Goal: Information Seeking & Learning: Check status

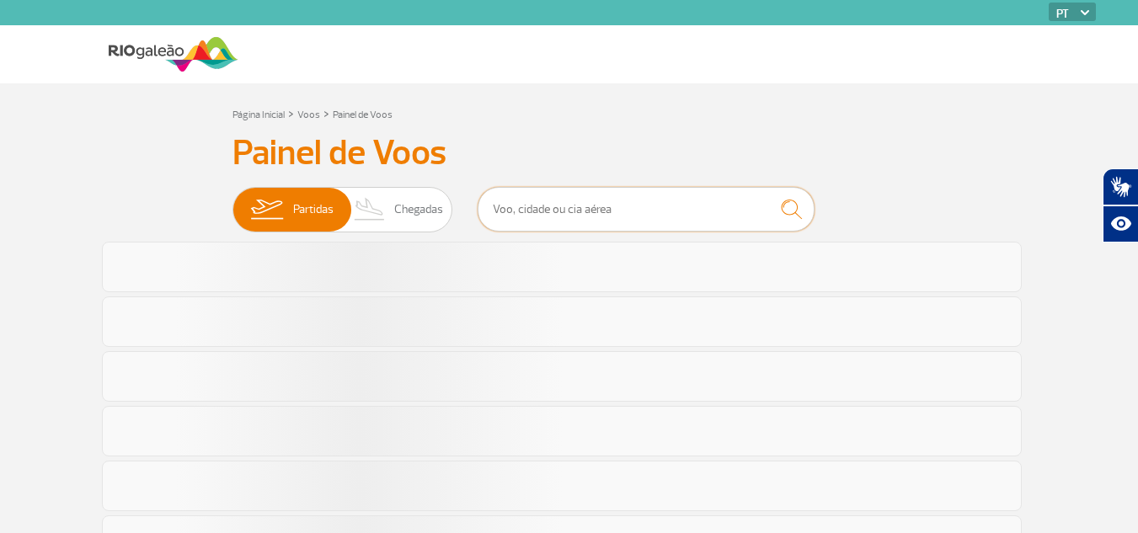
click at [587, 210] on input "text" at bounding box center [646, 209] width 337 height 45
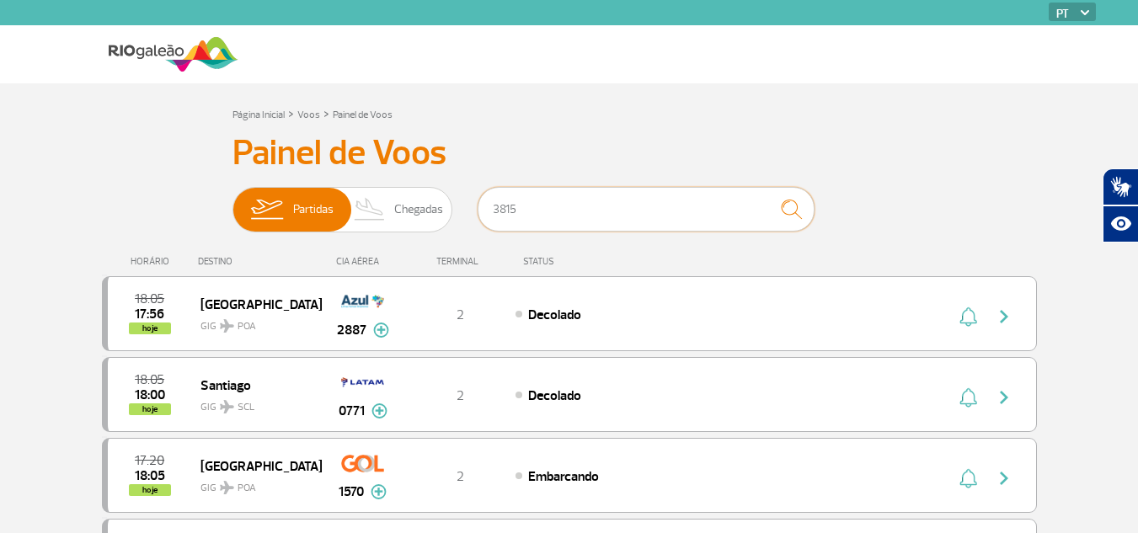
type input "3815"
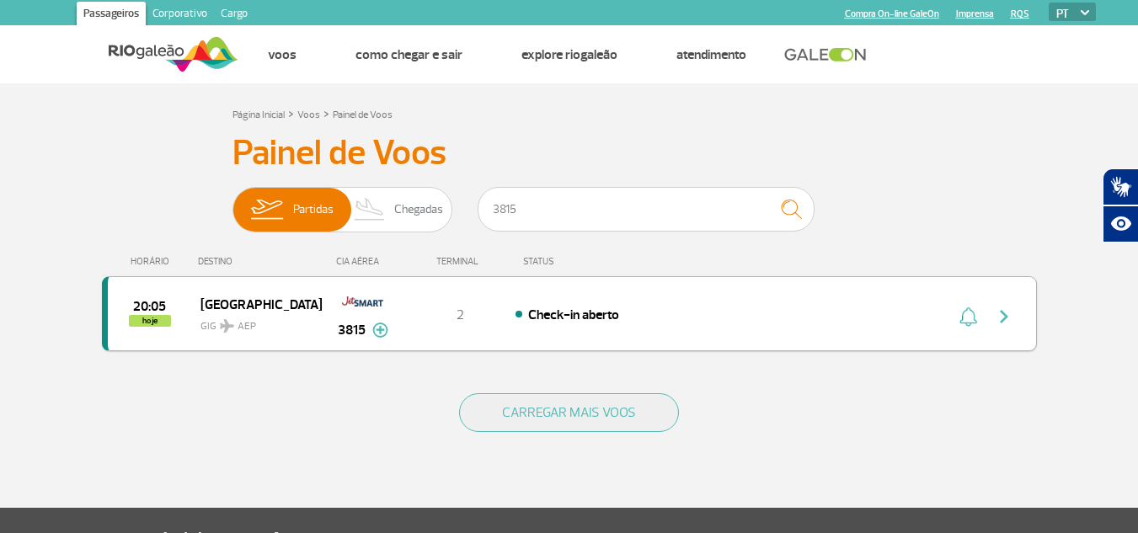
click at [161, 302] on span "20:05" at bounding box center [149, 307] width 33 height 12
click at [153, 308] on span "20:05" at bounding box center [149, 307] width 33 height 12
click at [552, 305] on div "Check-in aberto" at bounding box center [700, 314] width 371 height 19
click at [1001, 312] on img "button" at bounding box center [1004, 317] width 20 height 20
click at [138, 301] on span "20:05" at bounding box center [149, 307] width 33 height 12
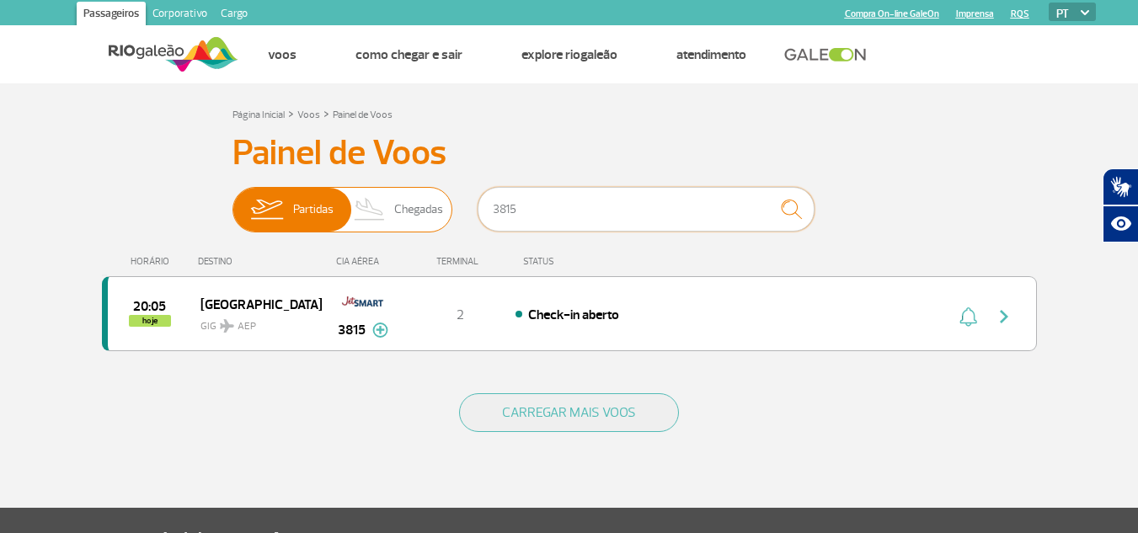
drag, startPoint x: 506, startPoint y: 211, endPoint x: 449, endPoint y: 214, distance: 57.3
click at [443, 217] on div "Partidas Chegadas 3815" at bounding box center [569, 212] width 674 height 51
type input "JA"
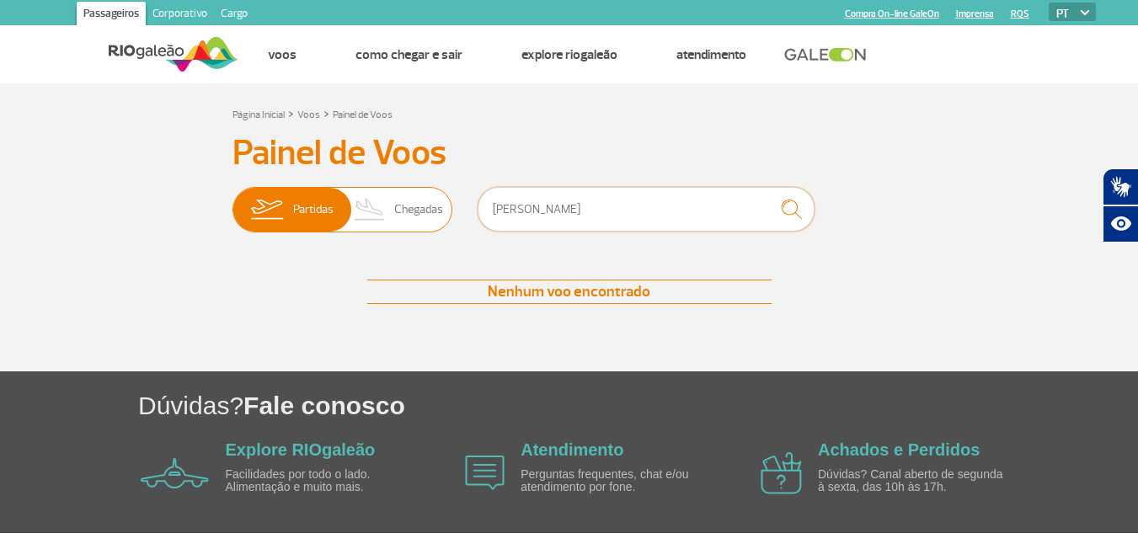
drag, startPoint x: 517, startPoint y: 211, endPoint x: 433, endPoint y: 217, distance: 84.4
click at [440, 218] on div "Partidas Chegadas JA" at bounding box center [569, 212] width 674 height 51
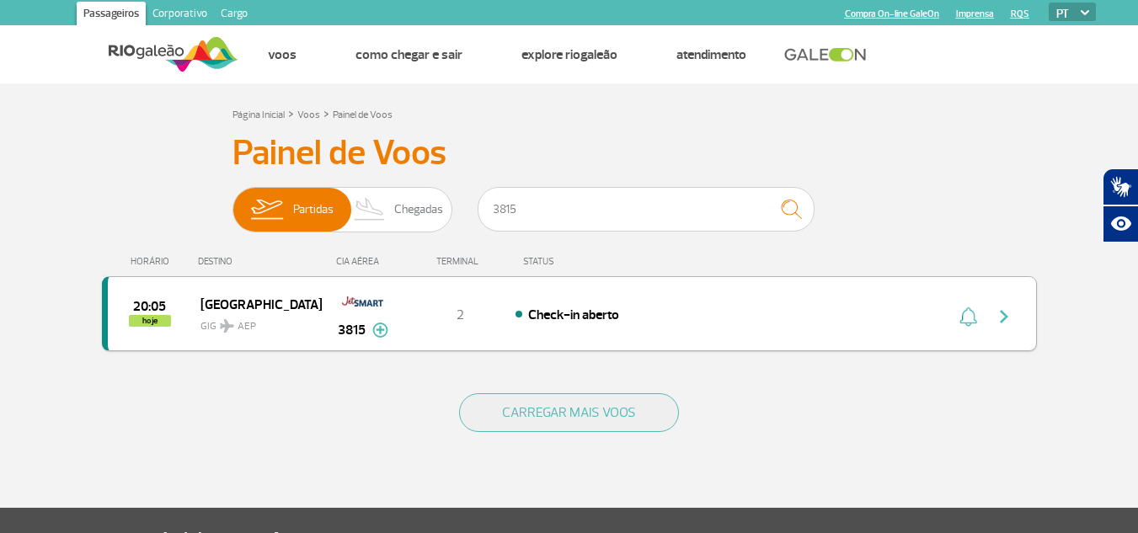
click at [378, 330] on img at bounding box center [380, 330] width 16 height 15
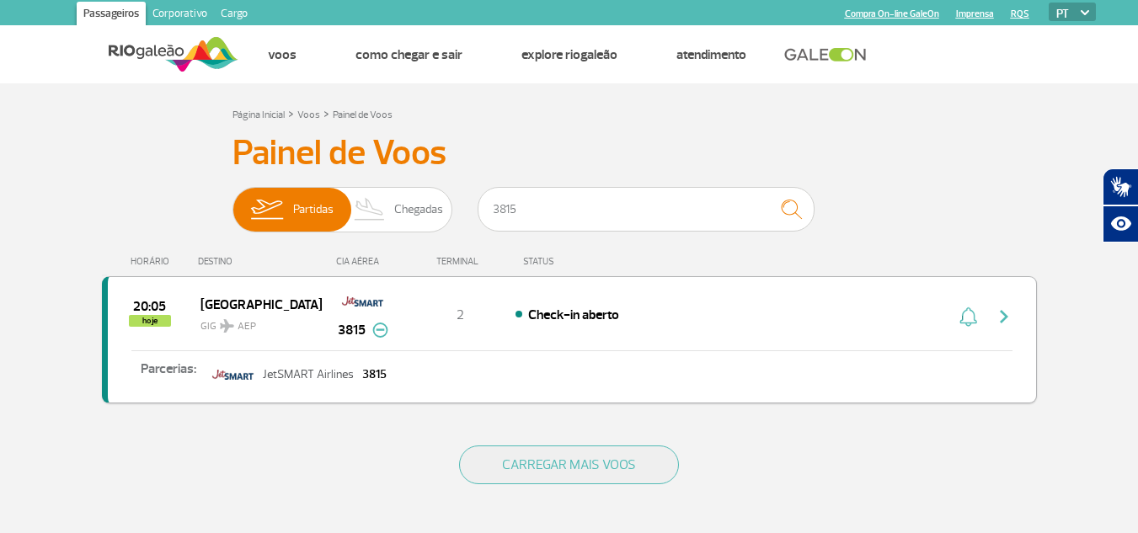
click at [149, 302] on span "20:05" at bounding box center [149, 307] width 33 height 12
click at [138, 304] on span "20:05" at bounding box center [149, 307] width 33 height 12
click at [152, 305] on span "20:05" at bounding box center [149, 307] width 33 height 12
click at [148, 318] on span "hoje" at bounding box center [150, 321] width 42 height 12
click at [569, 326] on div "20:05 hoje Buenos Aires GIG AEP 3815 2 Check-in aberto Parcerias: JetSMART Airl…" at bounding box center [569, 339] width 935 height 127
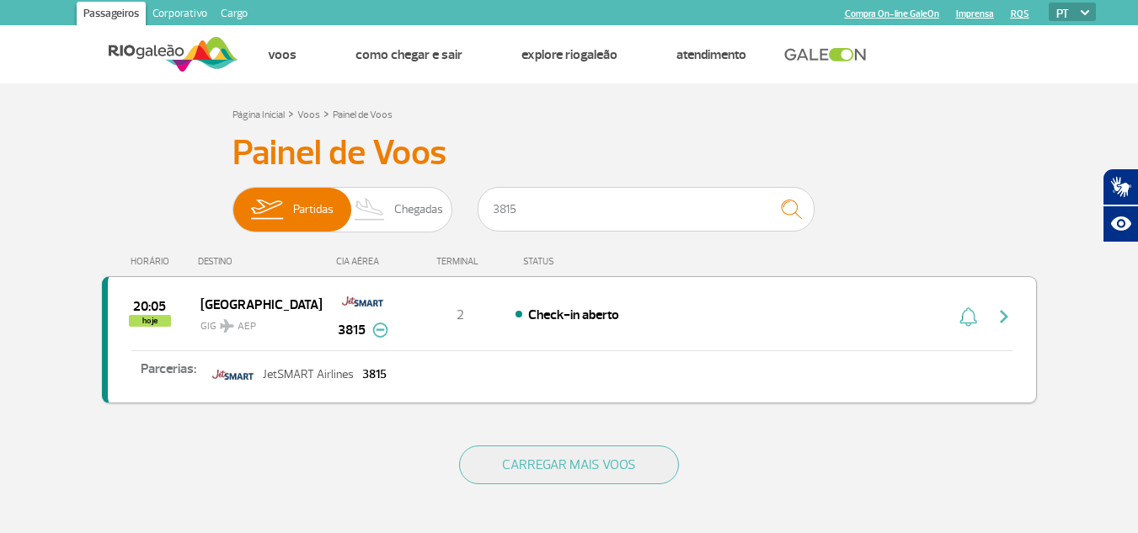
click at [1001, 314] on img "button" at bounding box center [1004, 317] width 20 height 20
click at [1002, 314] on img "button" at bounding box center [1004, 317] width 20 height 20
click at [1016, 307] on button "button" at bounding box center [1008, 314] width 39 height 27
click at [363, 314] on img at bounding box center [362, 301] width 43 height 29
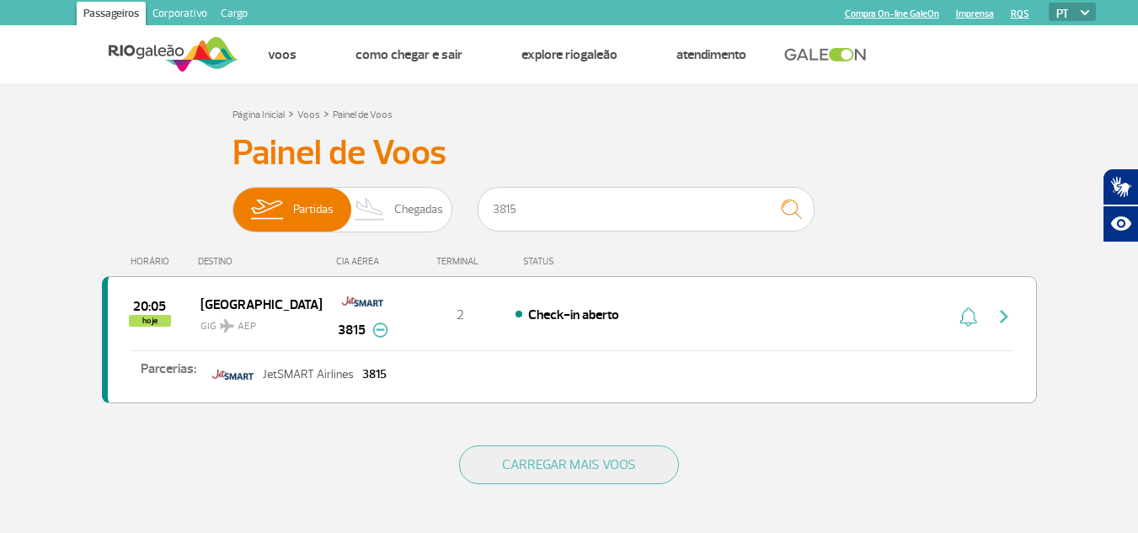
click at [376, 328] on img at bounding box center [380, 330] width 16 height 15
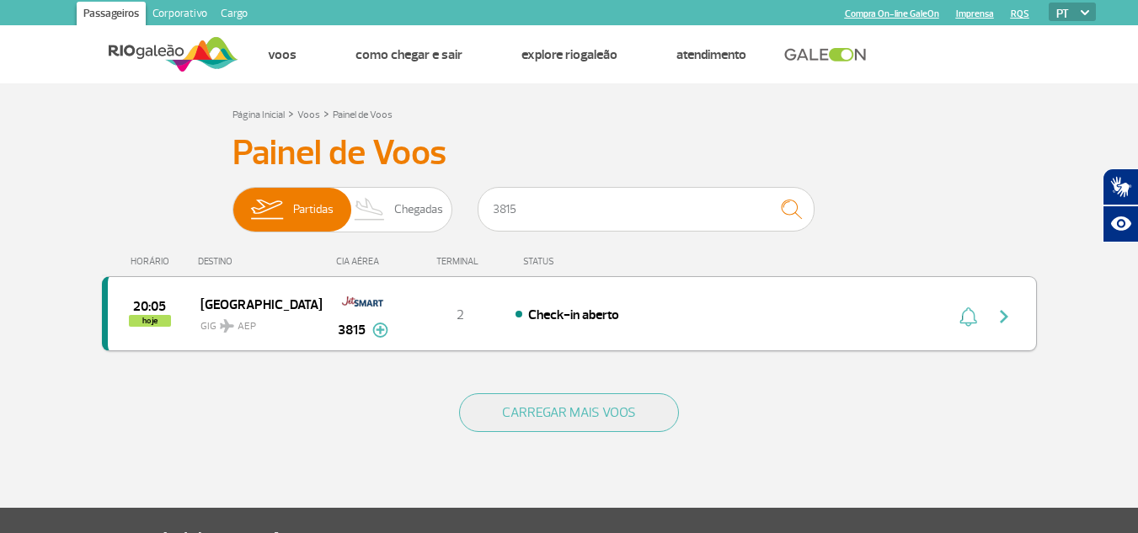
click at [147, 312] on span "20:05" at bounding box center [149, 307] width 33 height 12
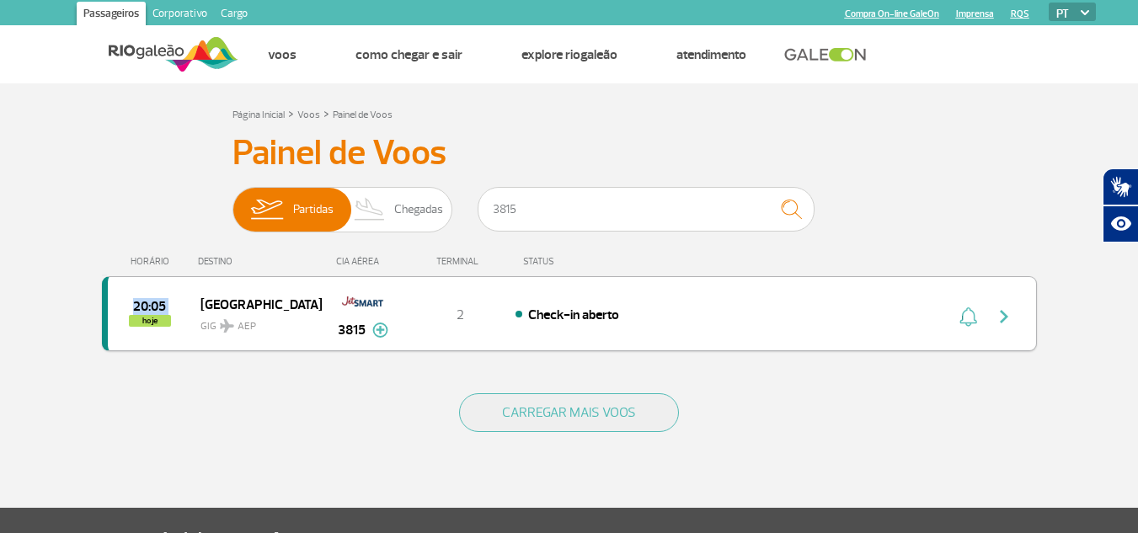
click at [147, 315] on div "20:05 hoje" at bounding box center [154, 314] width 93 height 26
click at [147, 315] on span "hoje" at bounding box center [150, 321] width 42 height 12
click at [609, 316] on span "Check-in aberto" at bounding box center [573, 315] width 91 height 17
click at [610, 317] on span "Check-in aberto" at bounding box center [573, 315] width 91 height 17
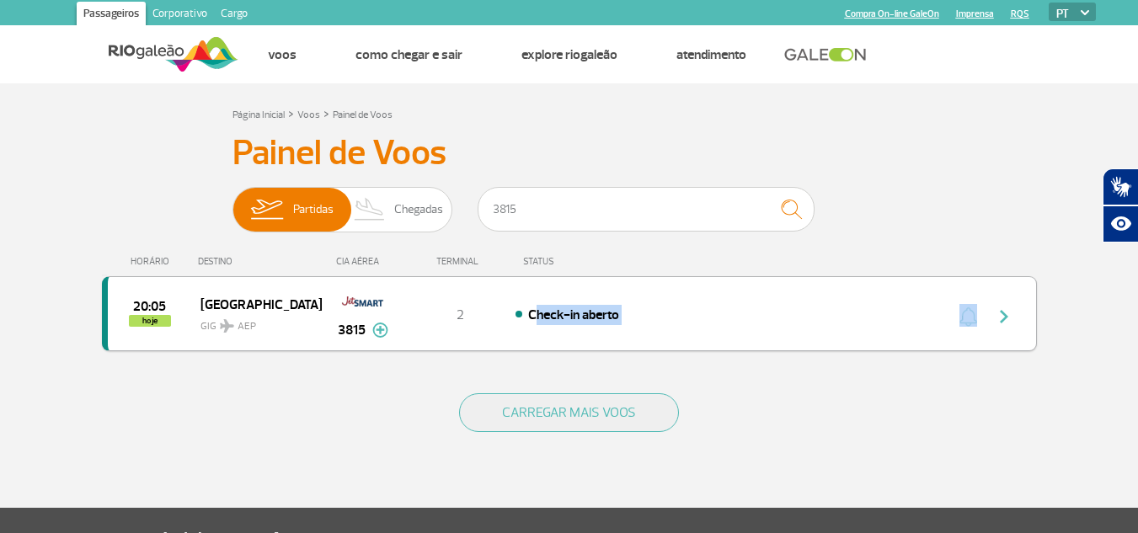
click at [610, 317] on span "Check-in aberto" at bounding box center [573, 315] width 91 height 17
click at [130, 302] on div "20:05 hoje" at bounding box center [154, 314] width 93 height 26
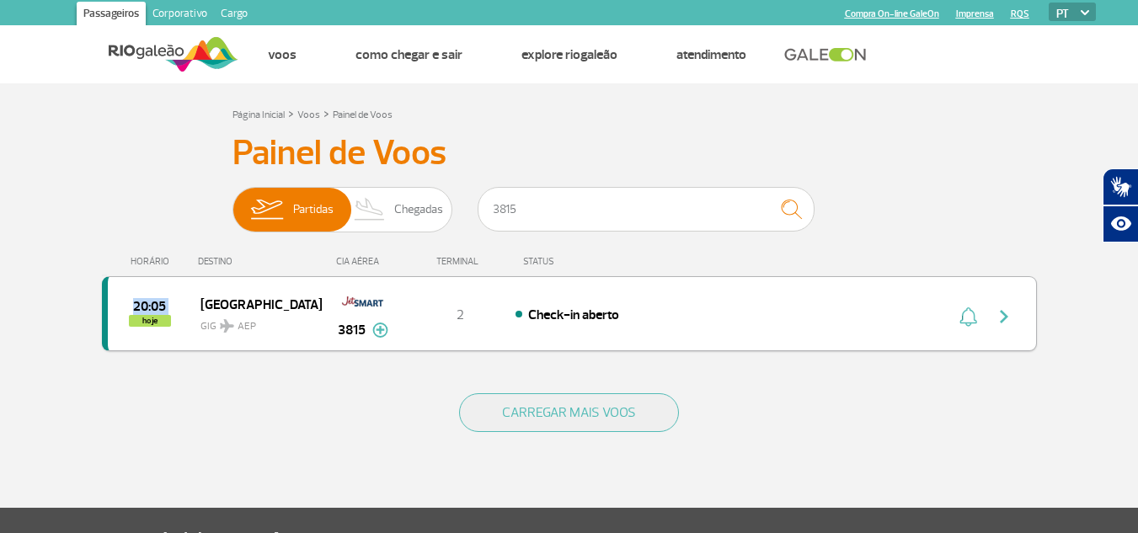
click at [130, 302] on div "20:05 hoje" at bounding box center [154, 314] width 93 height 26
click at [323, 327] on div "3815" at bounding box center [362, 313] width 83 height 53
click at [523, 216] on input "3815" at bounding box center [646, 209] width 337 height 45
type input "3819"
click at [143, 301] on span "19:00" at bounding box center [150, 307] width 30 height 12
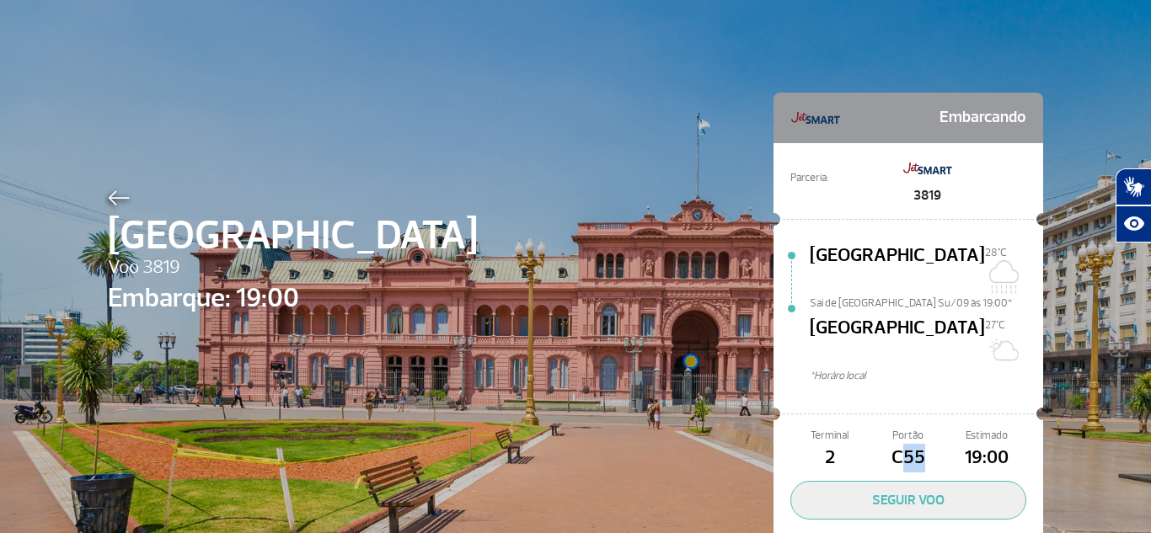
drag, startPoint x: 892, startPoint y: 416, endPoint x: 925, endPoint y: 412, distance: 33.1
click at [926, 444] on span "C55" at bounding box center [907, 458] width 78 height 29
click at [898, 399] on div at bounding box center [908, 413] width 257 height 29
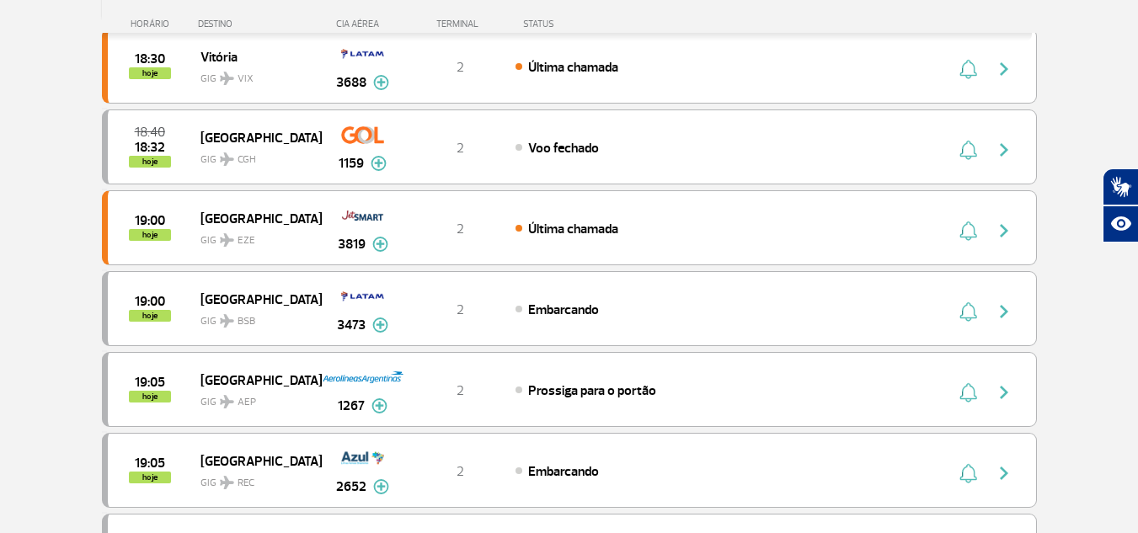
scroll to position [590, 0]
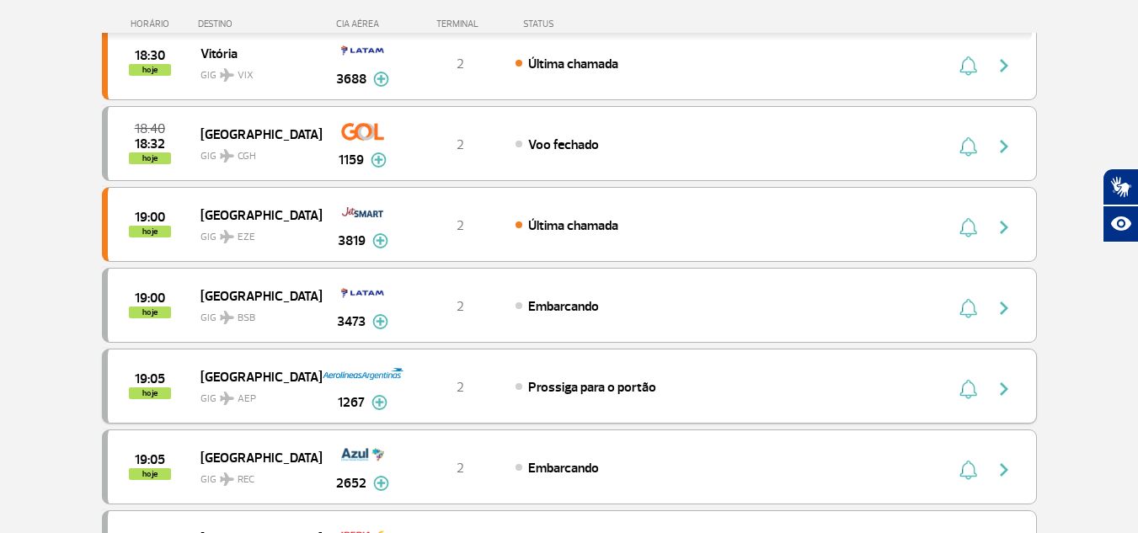
click at [1001, 385] on img "button" at bounding box center [1004, 389] width 20 height 20
click at [1006, 382] on img "button" at bounding box center [1004, 389] width 20 height 20
click at [1003, 384] on img "button" at bounding box center [1004, 389] width 20 height 20
click at [1004, 384] on img "button" at bounding box center [1004, 389] width 20 height 20
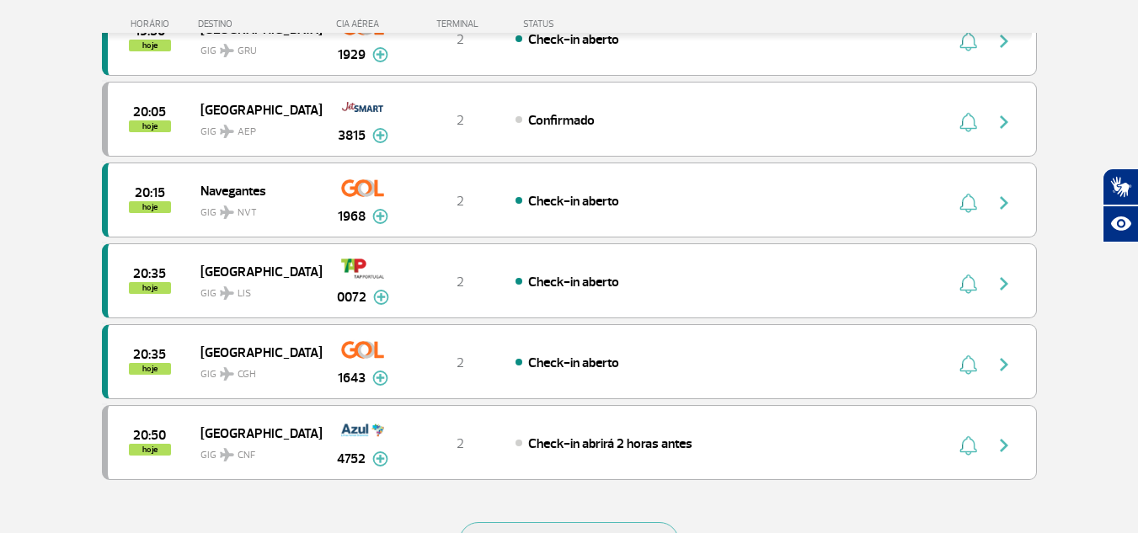
scroll to position [1432, 0]
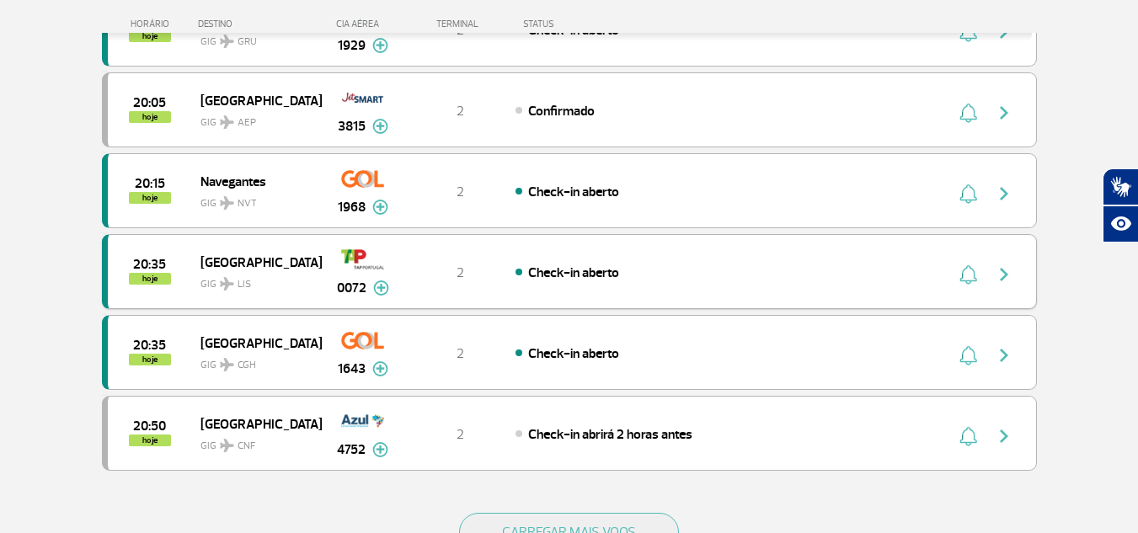
click at [1007, 280] on img "button" at bounding box center [1004, 274] width 20 height 20
